Goal: Book appointment/travel/reservation

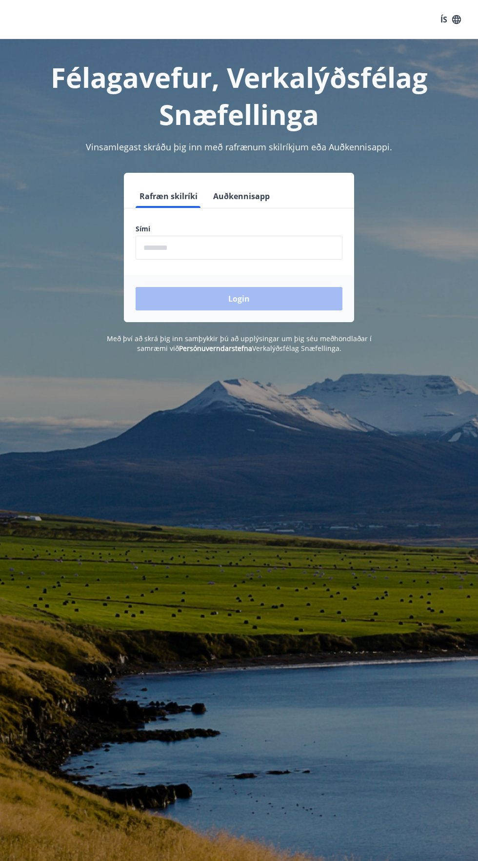
click at [260, 248] on input "phone" at bounding box center [239, 248] width 207 height 24
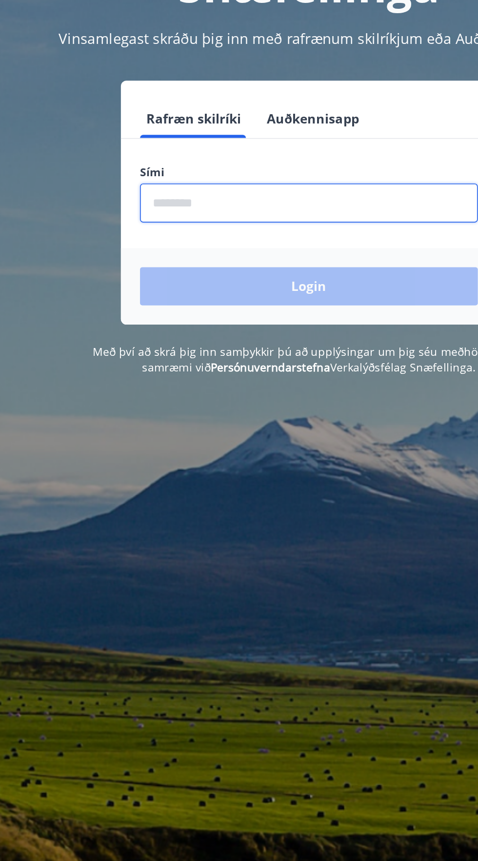
type input "********"
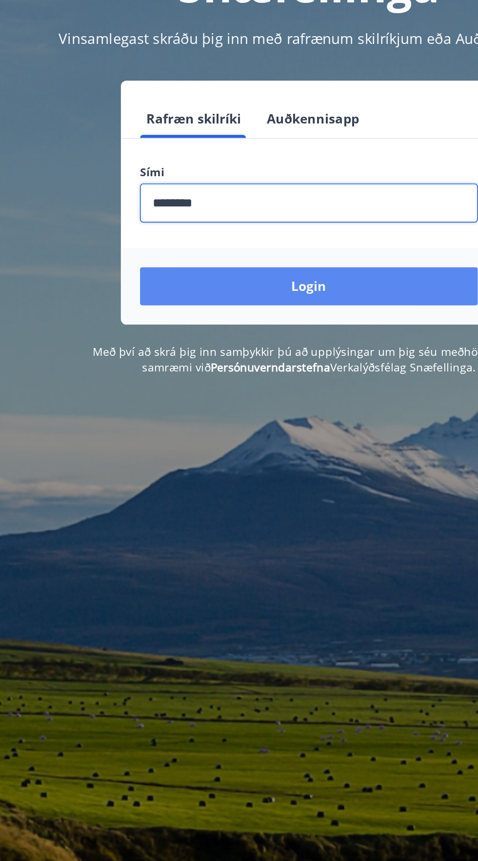
click at [284, 293] on button "Login" at bounding box center [239, 298] width 207 height 23
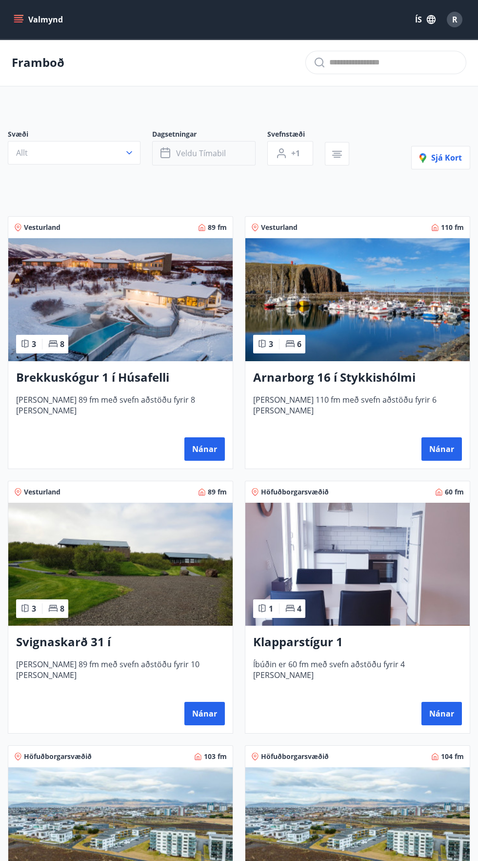
click at [206, 156] on span "Veldu tímabil" at bounding box center [201, 153] width 50 height 11
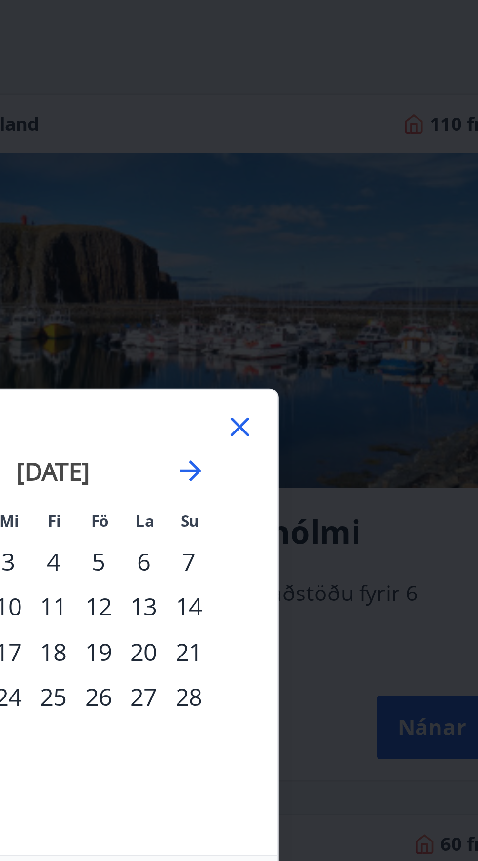
click at [422, 308] on div "Má Þr Mi Fi Fö La Su Má Þr Mi Fi Fö La Su [DATE] 1 2 3 4 5 6 7 8 9 10 11 12 13 …" at bounding box center [239, 430] width 478 height 861
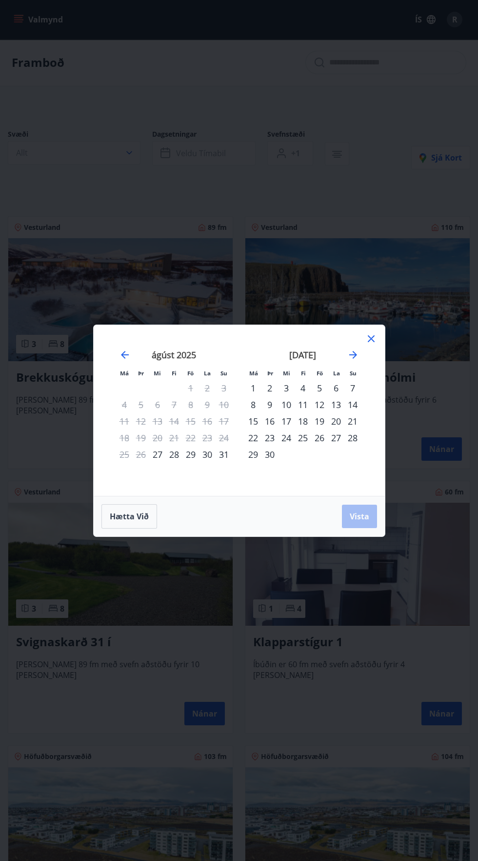
click at [190, 462] on div "29" at bounding box center [191, 454] width 17 height 17
click at [353, 354] on icon "Move forward to switch to the next month." at bounding box center [353, 355] width 8 height 8
click at [348, 360] on icon "Move forward to switch to the next month." at bounding box center [354, 355] width 12 height 12
click at [353, 354] on icon "Move forward to switch to the next month." at bounding box center [353, 355] width 8 height 8
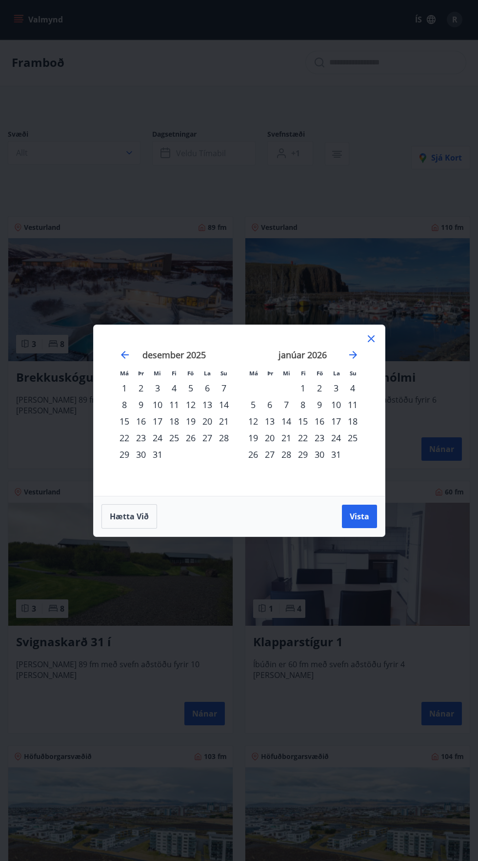
click at [303, 388] on div "1" at bounding box center [303, 388] width 17 height 17
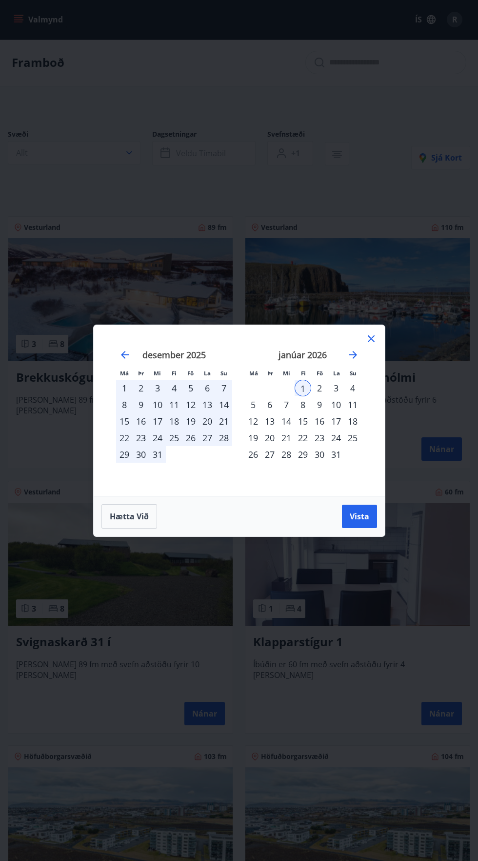
click at [333, 392] on div "3" at bounding box center [336, 388] width 17 height 17
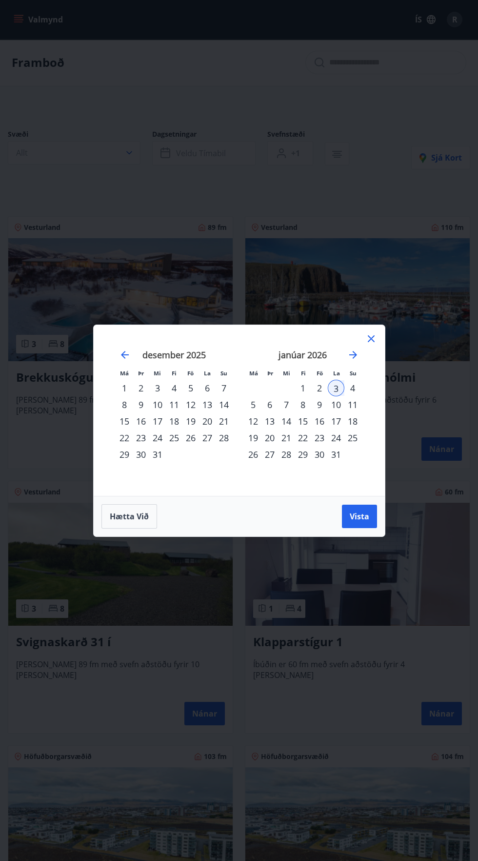
click at [269, 404] on div "6" at bounding box center [270, 404] width 17 height 17
click at [370, 514] on button "Vista" at bounding box center [359, 516] width 35 height 23
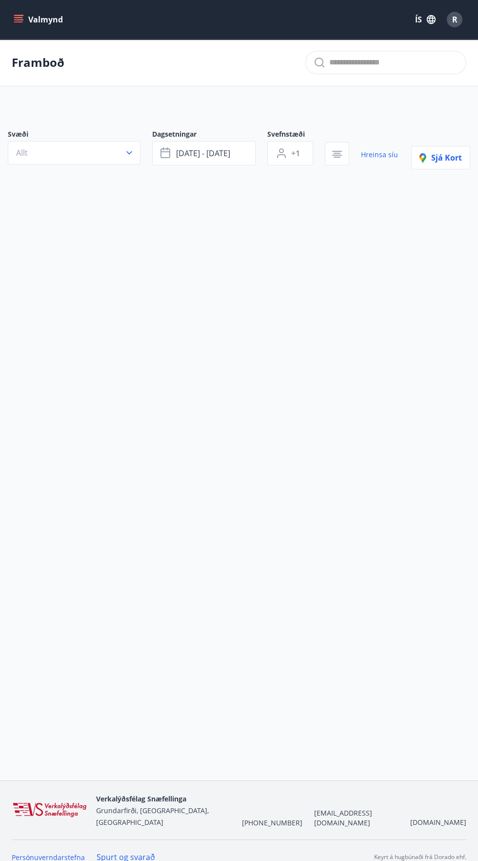
click at [41, 16] on button "Valmynd" at bounding box center [39, 20] width 55 height 18
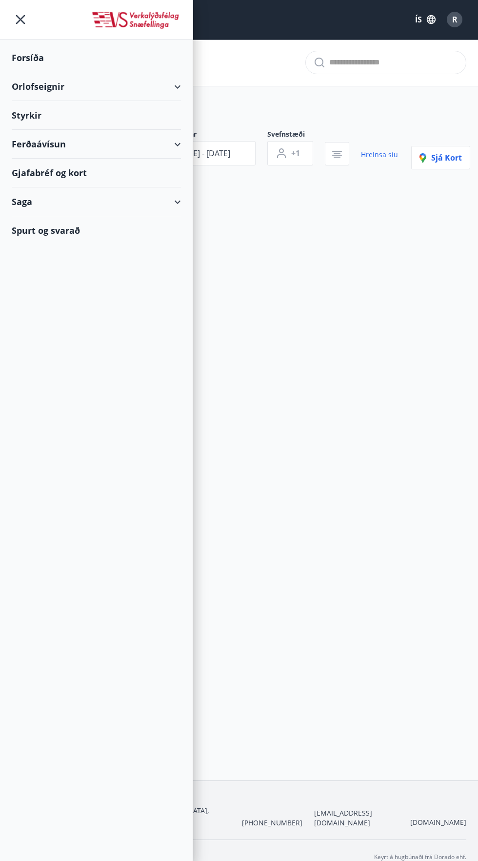
click at [21, 20] on icon "menu" at bounding box center [21, 20] width 2 height 2
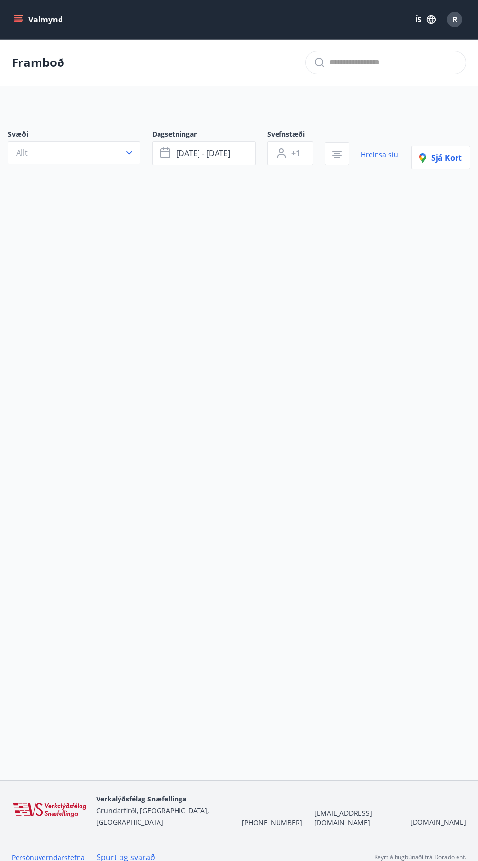
click at [34, 23] on button "Valmynd" at bounding box center [39, 20] width 55 height 18
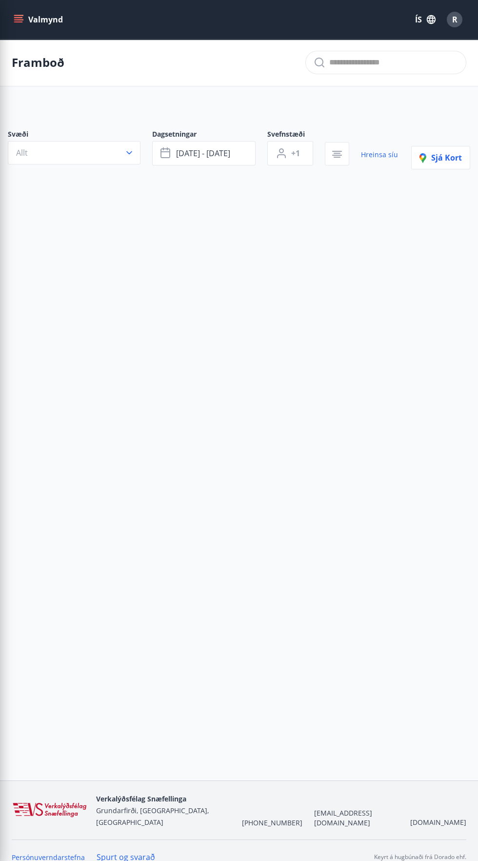
click at [322, 251] on div "Framboð Svæði Allt Dagsetningar jan 03 - jan 06 Svefnstæði +1 Hreinsa síu Sjá k…" at bounding box center [239, 151] width 478 height 224
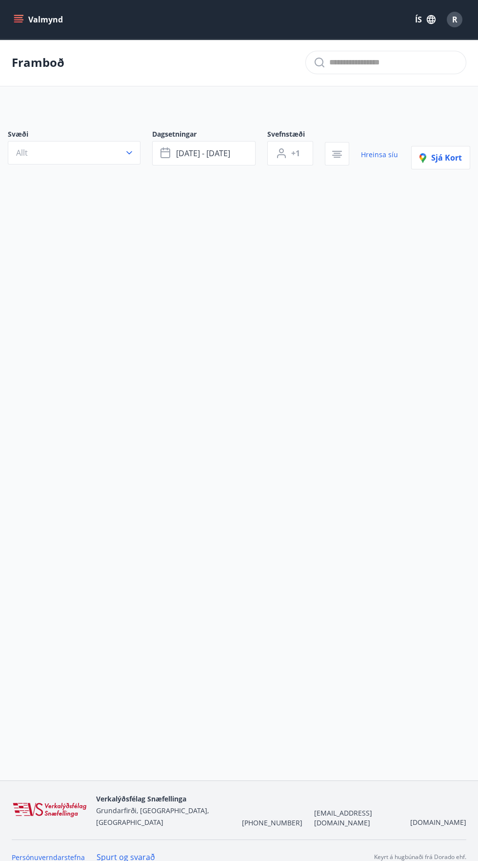
click at [45, 69] on p "Framboð" at bounding box center [38, 62] width 53 height 17
click at [44, 23] on button "Valmynd" at bounding box center [39, 20] width 55 height 18
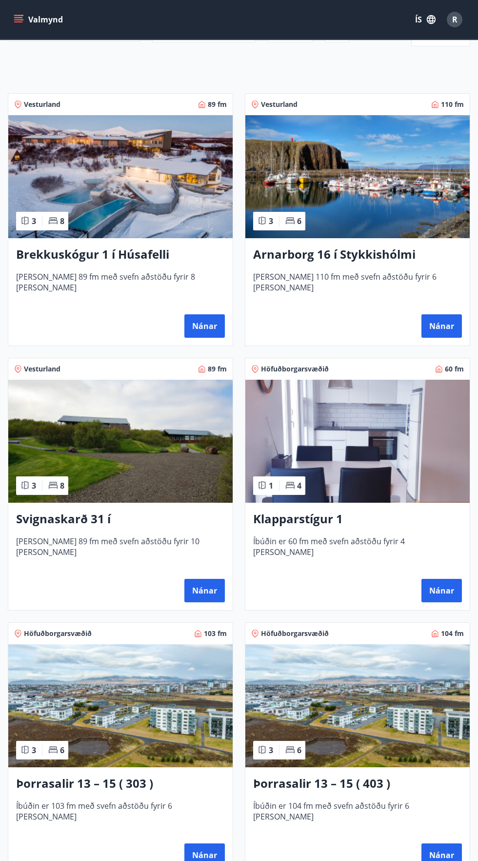
scroll to position [130, 0]
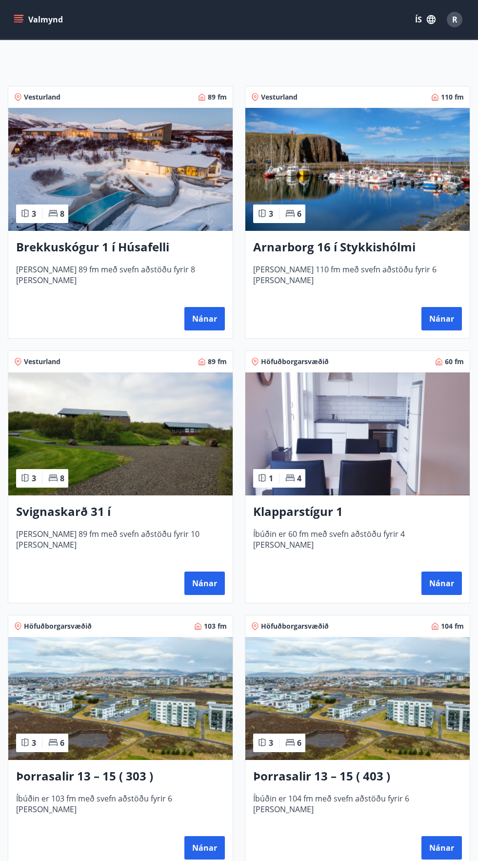
click at [372, 725] on img at bounding box center [358, 698] width 225 height 123
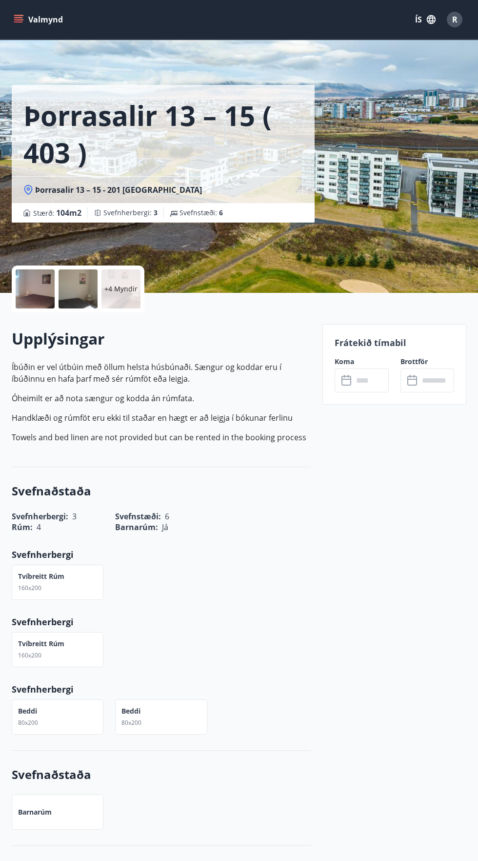
click at [378, 380] on input "text" at bounding box center [370, 381] width 35 height 24
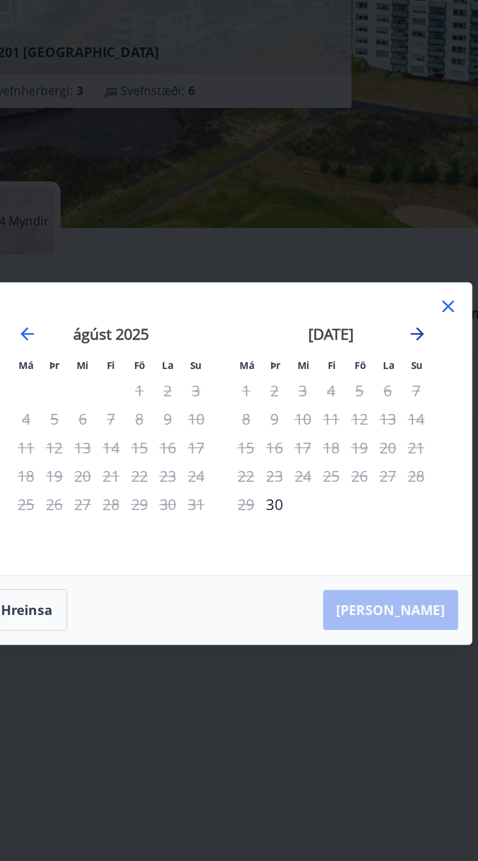
click at [353, 361] on icon "Move forward to switch to the next month." at bounding box center [354, 355] width 12 height 12
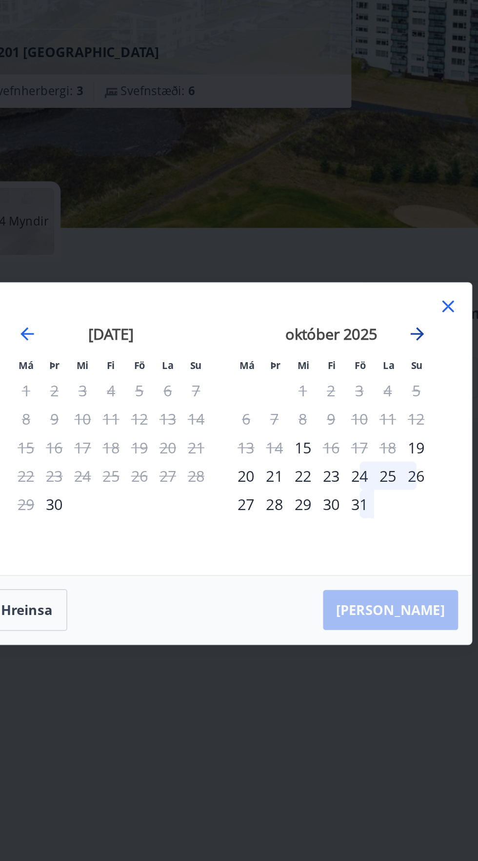
click at [351, 361] on icon "Move forward to switch to the next month." at bounding box center [354, 355] width 12 height 12
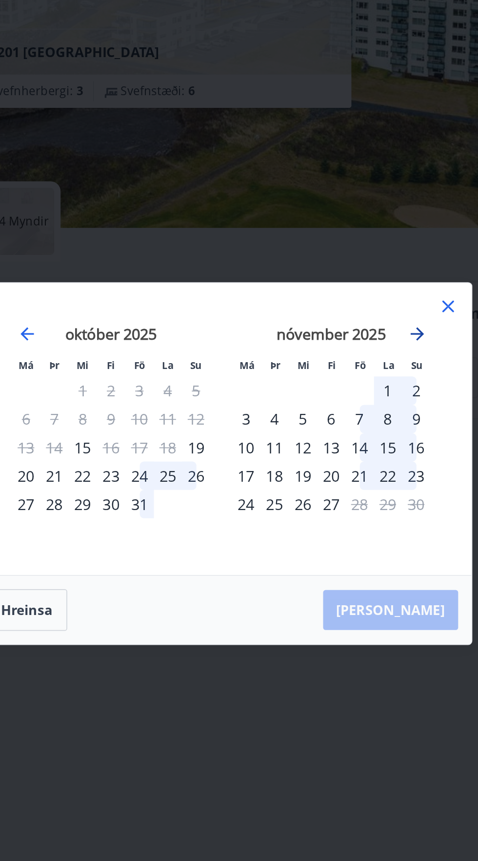
click at [354, 359] on icon "Move forward to switch to the next month." at bounding box center [353, 355] width 8 height 8
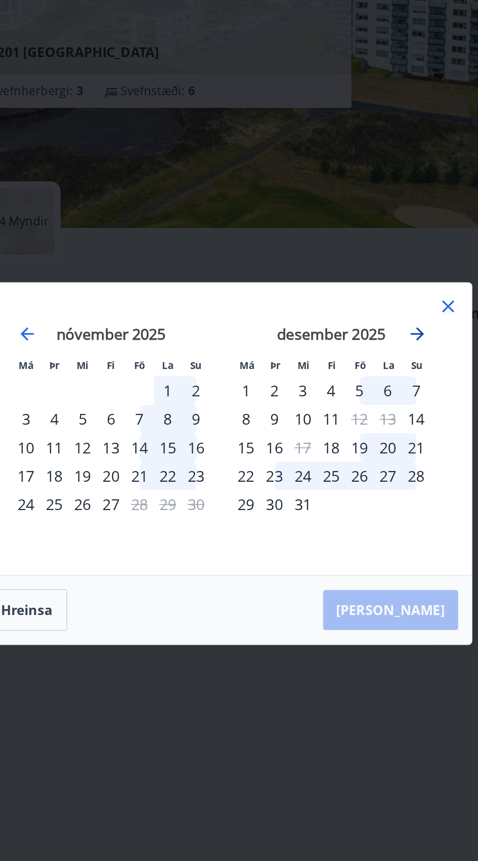
click at [351, 361] on icon "Move forward to switch to the next month." at bounding box center [354, 355] width 12 height 12
